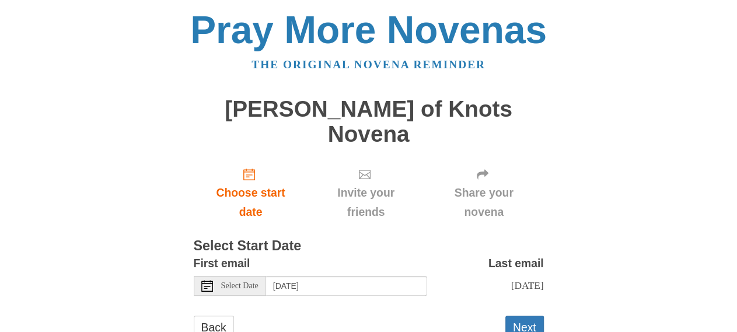
scroll to position [27, 0]
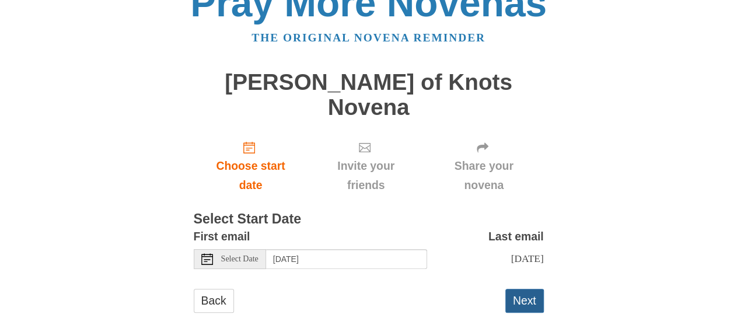
click at [526, 289] on button "Next" at bounding box center [524, 301] width 39 height 24
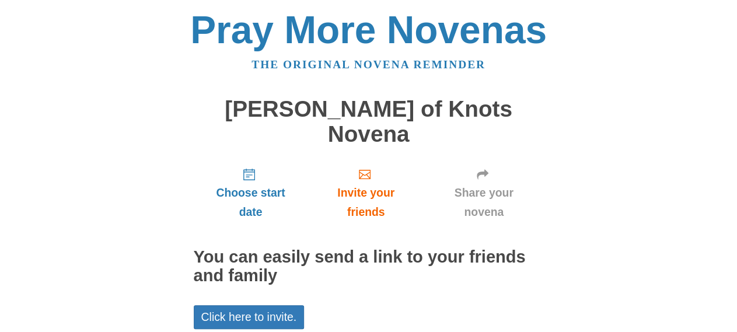
scroll to position [41, 0]
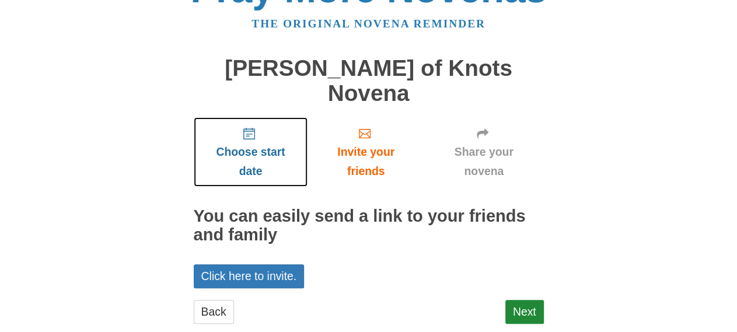
click at [250, 117] on link "Choose start date" at bounding box center [251, 151] width 114 height 69
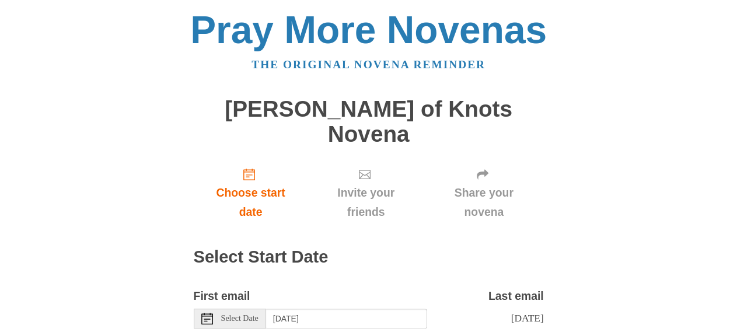
scroll to position [60, 0]
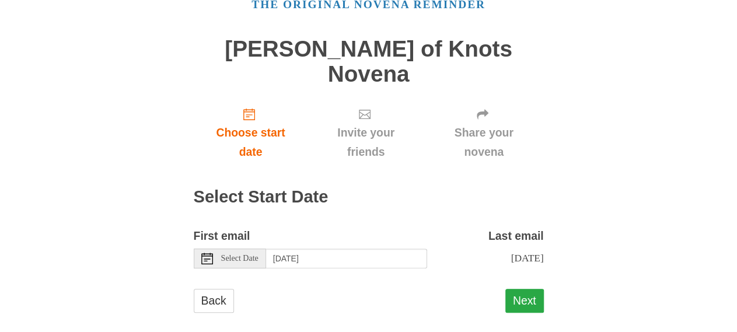
click at [519, 291] on button "Next" at bounding box center [524, 301] width 39 height 24
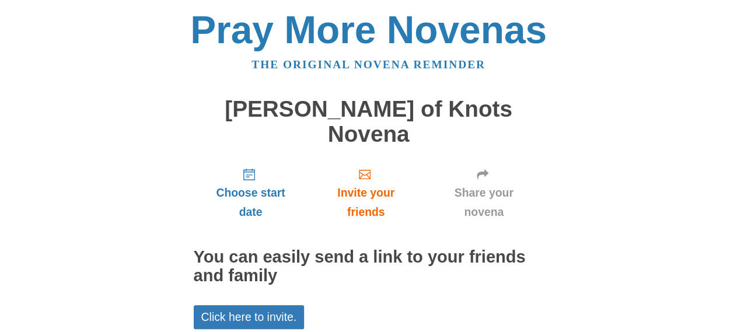
scroll to position [41, 0]
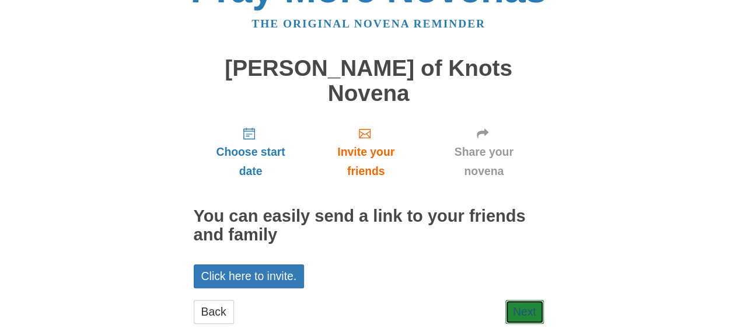
click at [519, 300] on link "Next" at bounding box center [524, 312] width 39 height 24
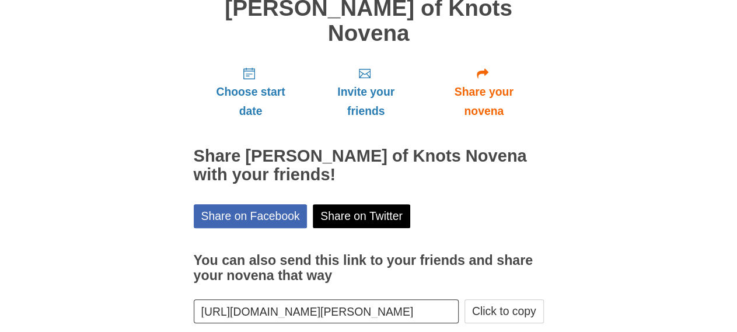
scroll to position [135, 0]
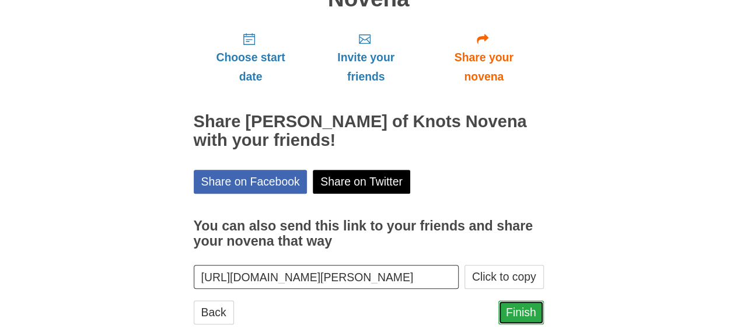
click at [521, 301] on link "Finish" at bounding box center [521, 313] width 46 height 24
